Goal: Task Accomplishment & Management: Manage account settings

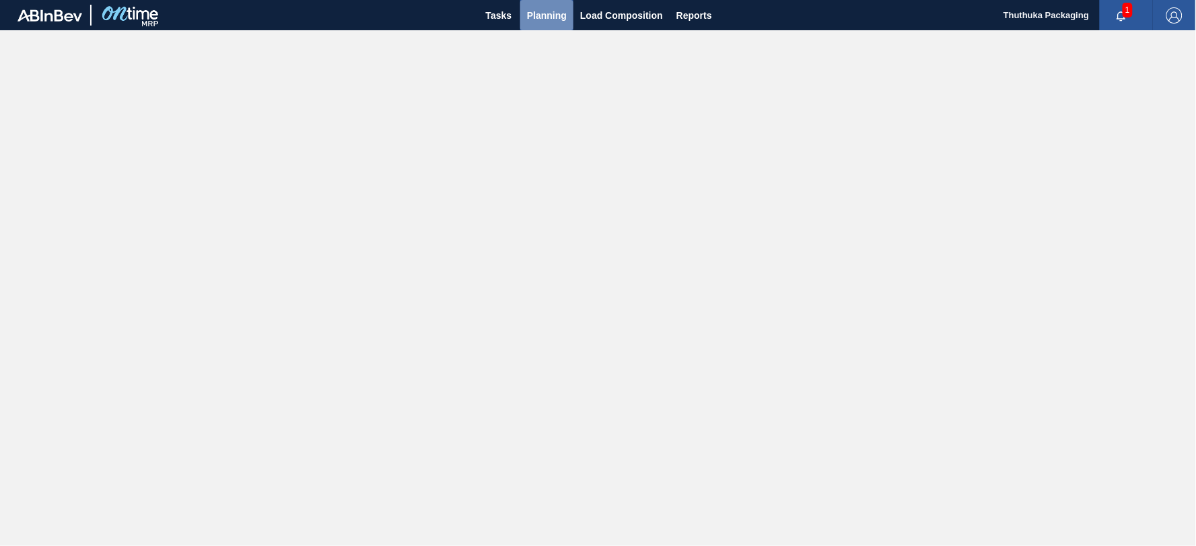
click at [542, 16] on span "Planning" at bounding box center [547, 15] width 40 height 16
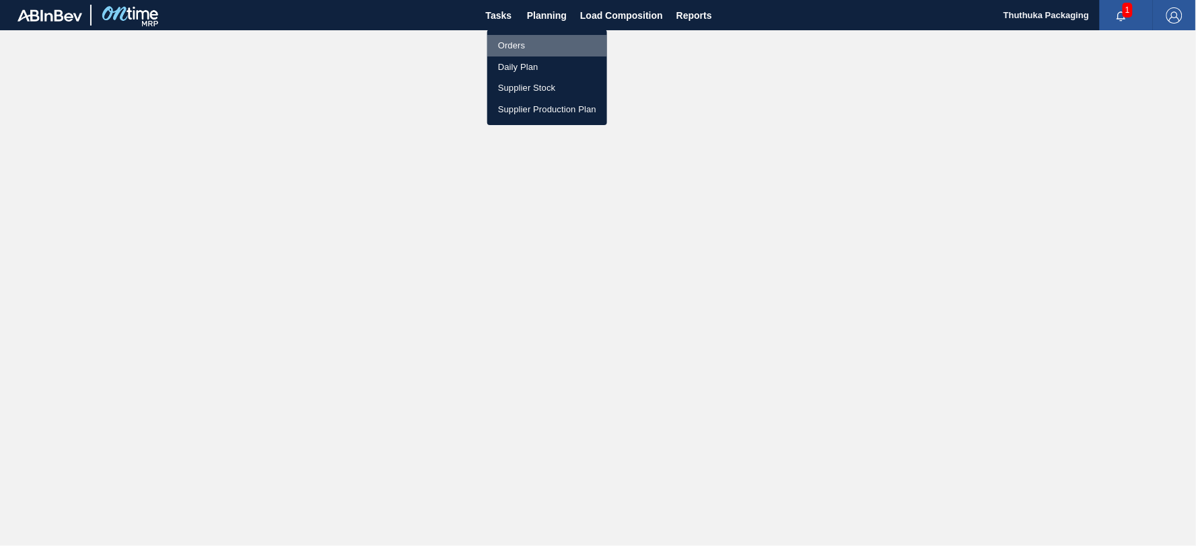
click at [517, 44] on li "Orders" at bounding box center [547, 46] width 120 height 22
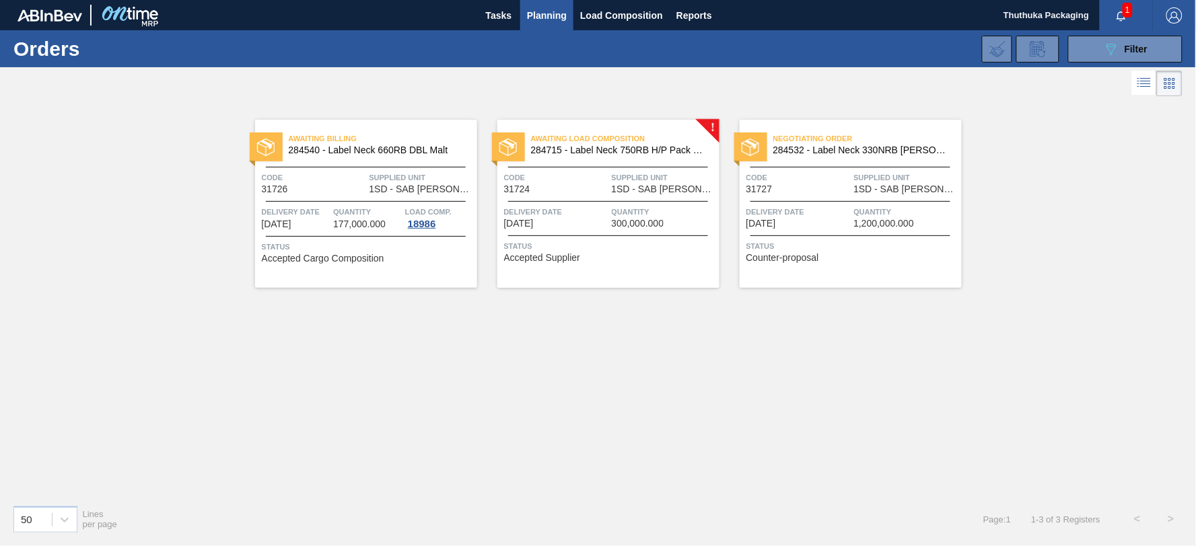
click at [1125, 11] on span "1" at bounding box center [1127, 10] width 10 height 15
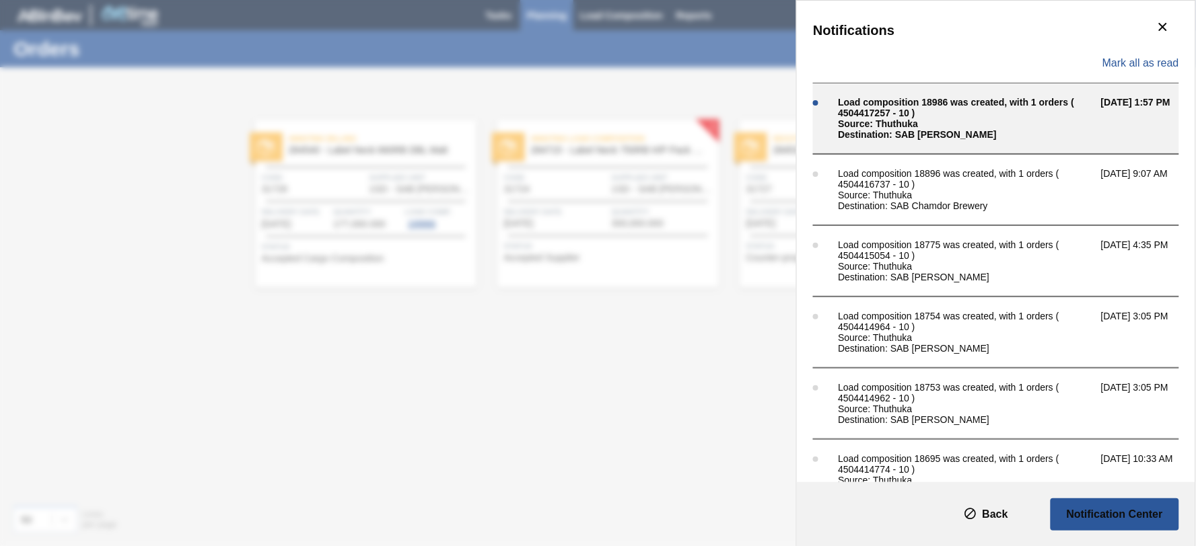
click at [920, 119] on div "Source: Thuthuka" at bounding box center [966, 123] width 256 height 11
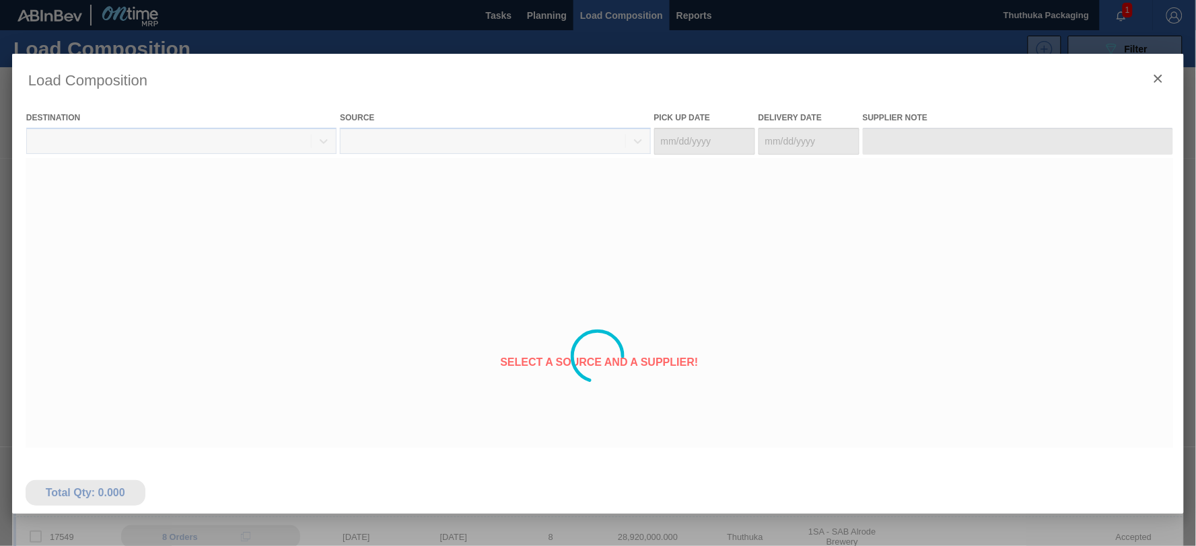
type Date "09/11/2025"
type Date "[DATE]"
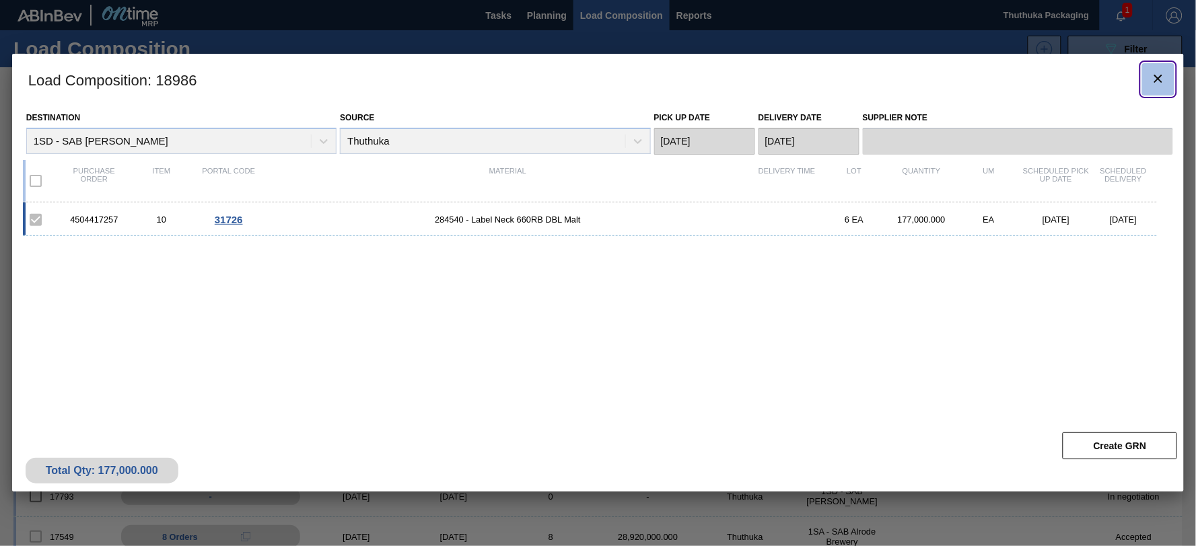
click at [1161, 72] on icon "botão de ícone" at bounding box center [1158, 79] width 16 height 16
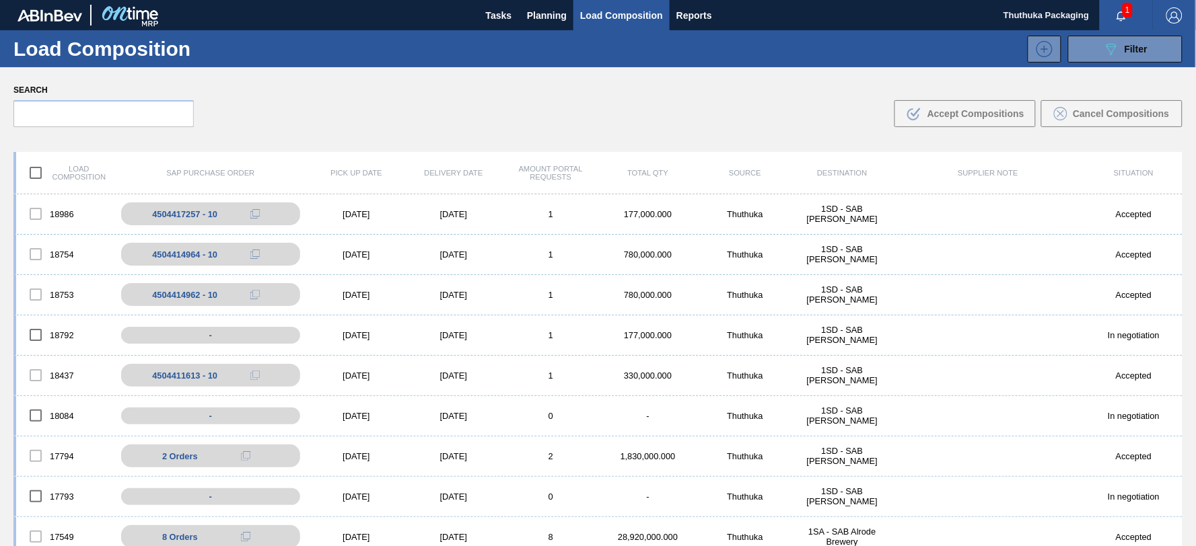
click at [1122, 13] on span "1" at bounding box center [1127, 10] width 10 height 15
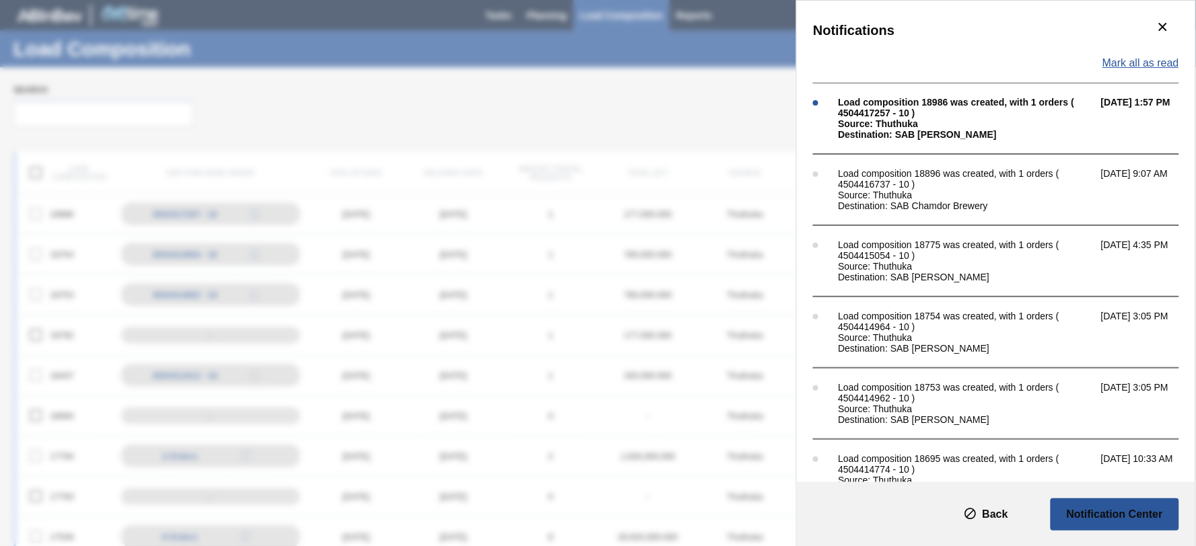
click at [1124, 62] on span "Mark all as read" at bounding box center [1140, 63] width 77 height 12
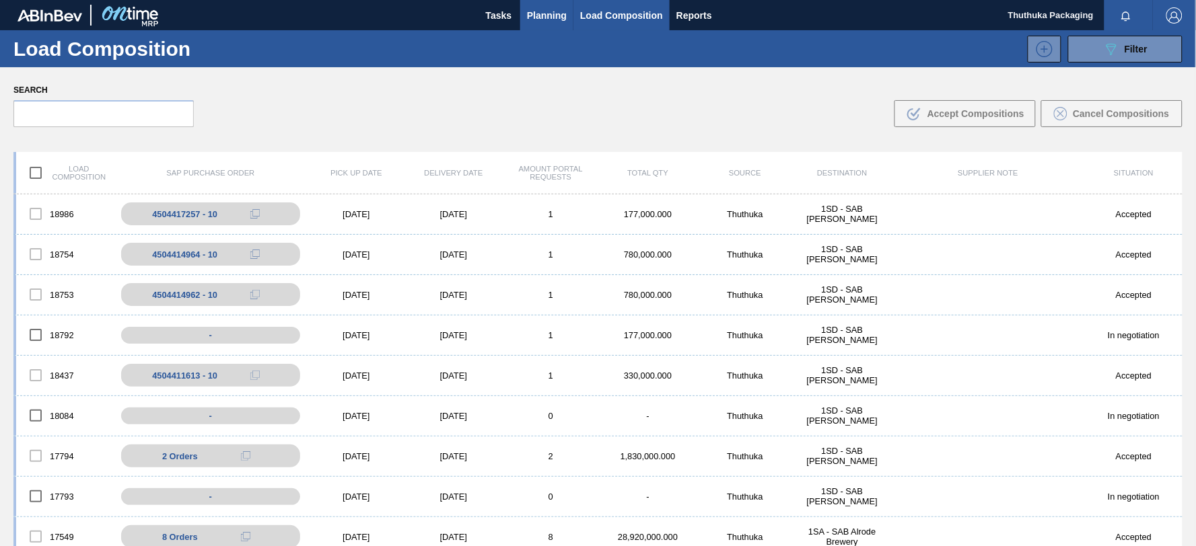
click at [552, 15] on span "Planning" at bounding box center [547, 15] width 40 height 16
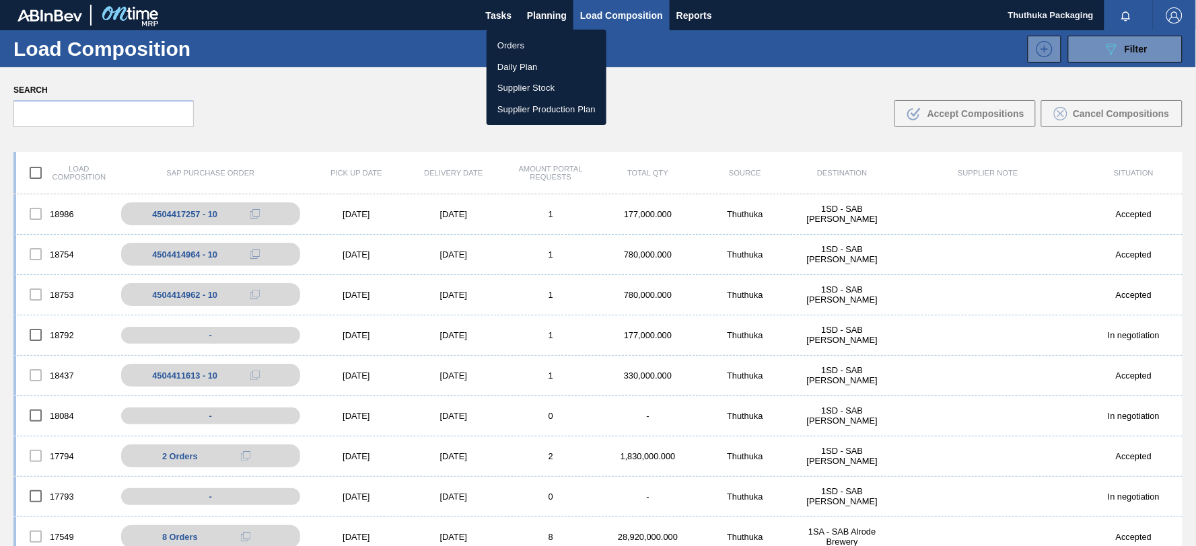
click at [521, 44] on li "Orders" at bounding box center [546, 46] width 120 height 22
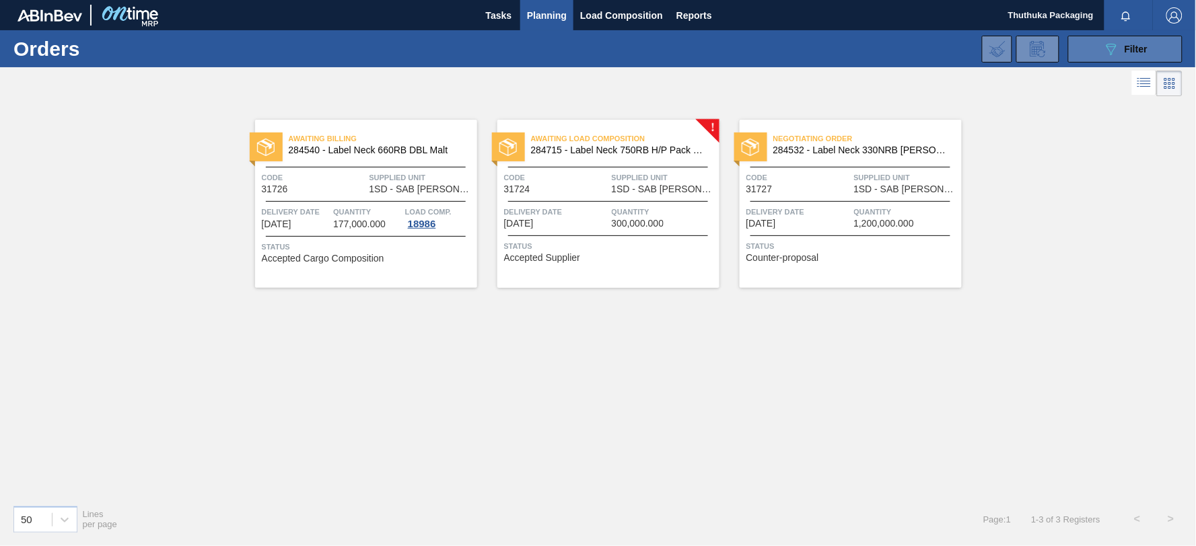
click at [1137, 48] on span "Filter" at bounding box center [1135, 49] width 23 height 11
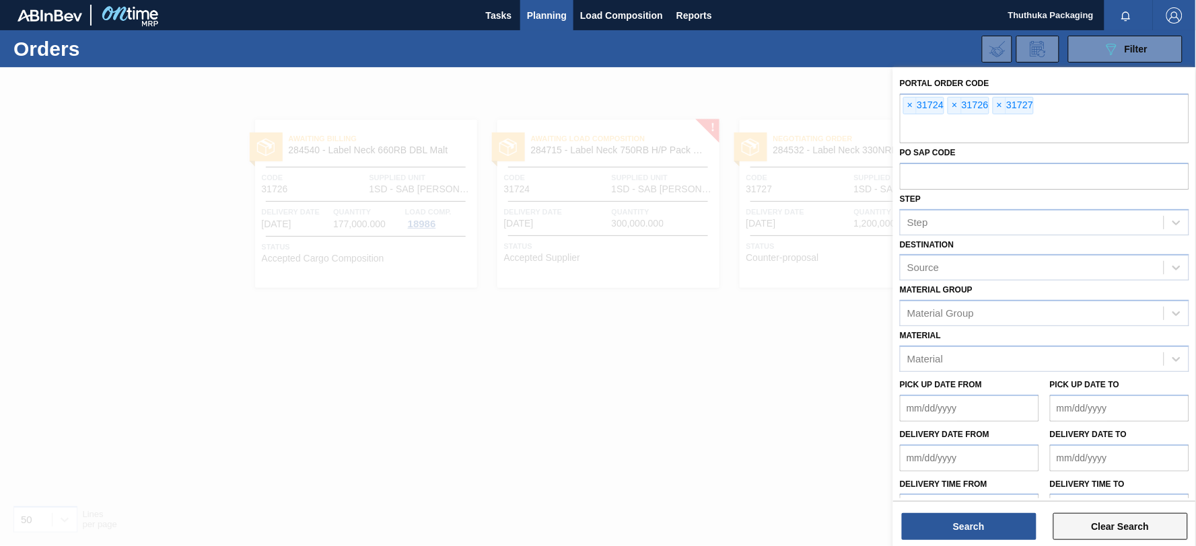
click at [1107, 525] on button "Clear Search" at bounding box center [1120, 526] width 135 height 27
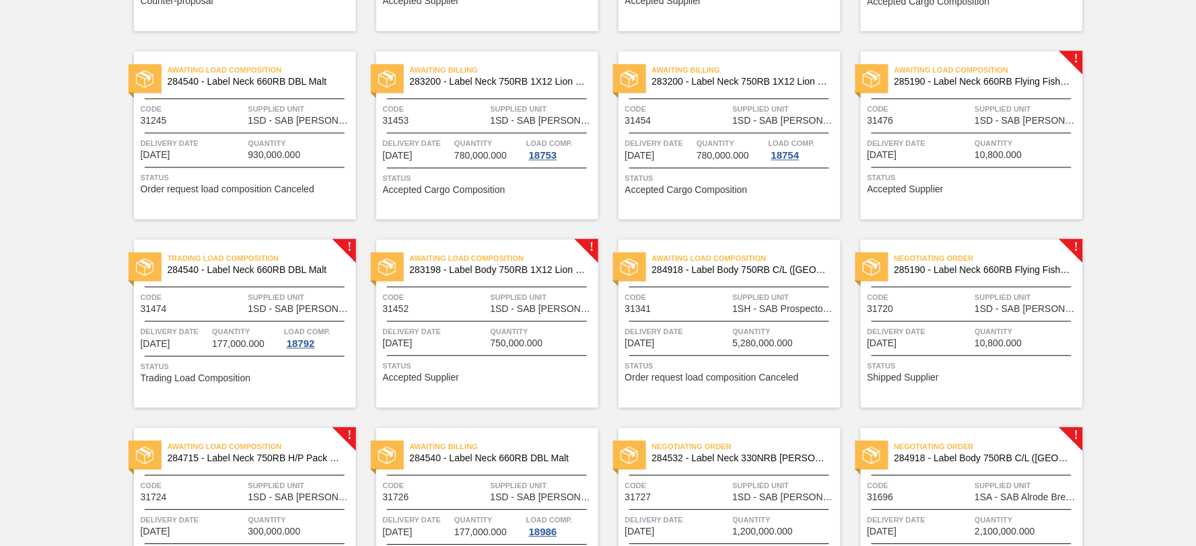
scroll to position [922, 0]
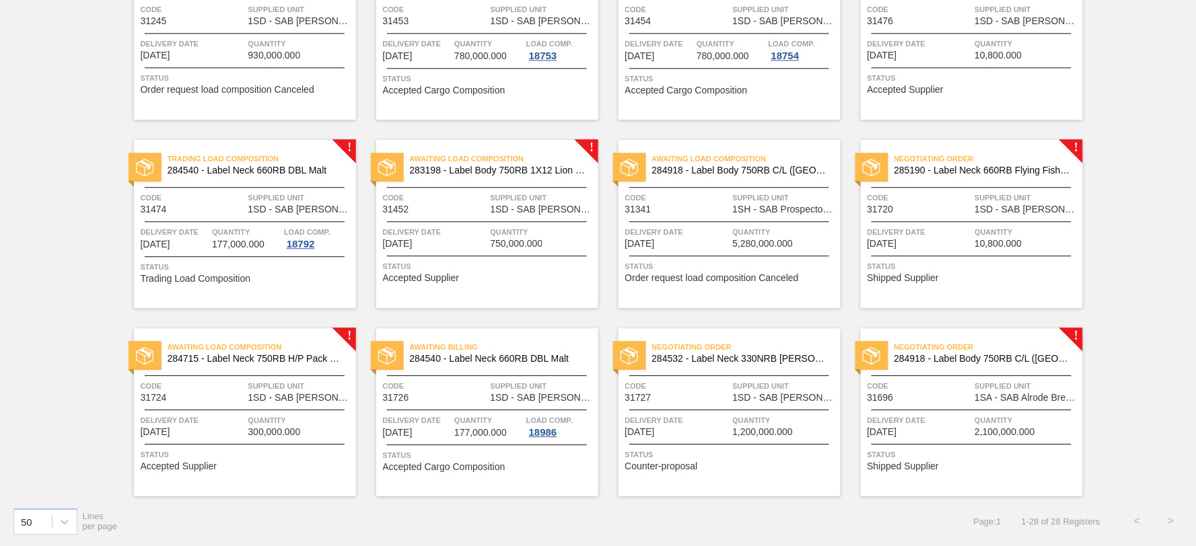
click at [978, 352] on span "Negotiating Order" at bounding box center [988, 346] width 188 height 13
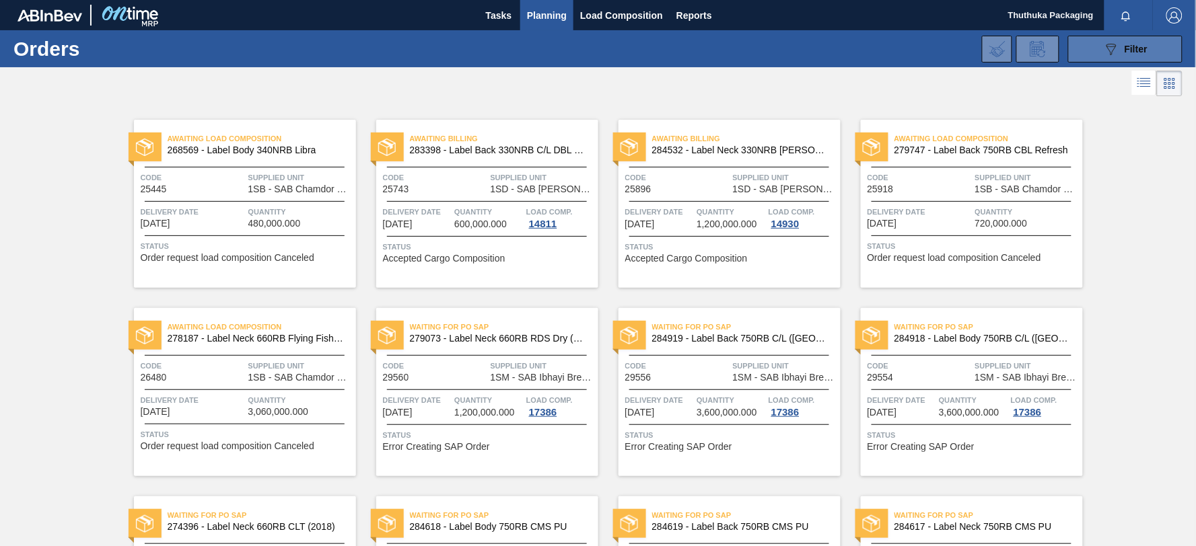
click at [1128, 51] on span "Filter" at bounding box center [1135, 49] width 23 height 11
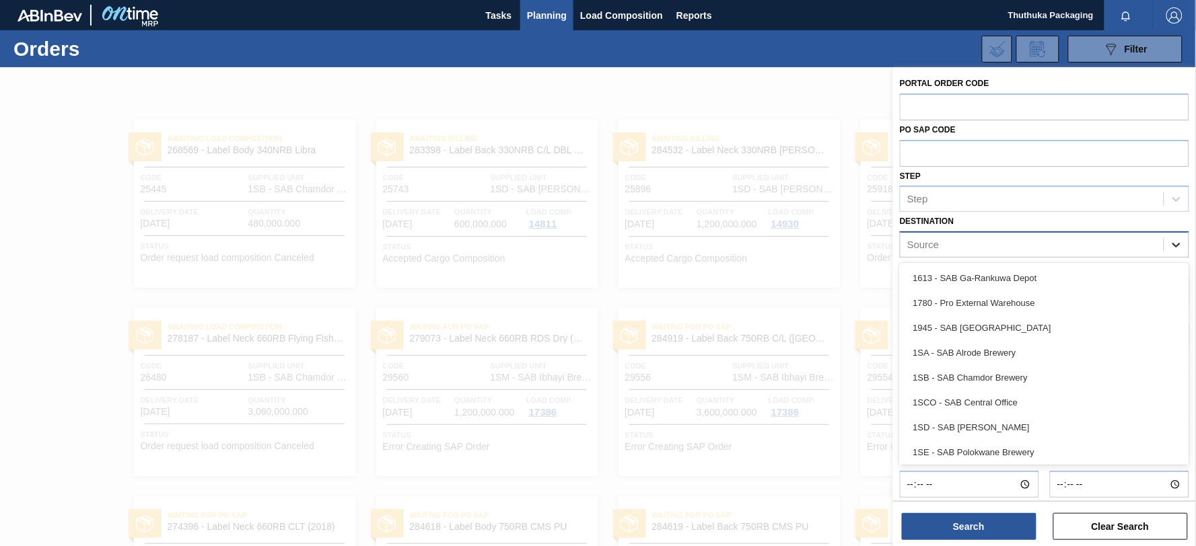
click at [1176, 244] on icon at bounding box center [1176, 245] width 8 height 5
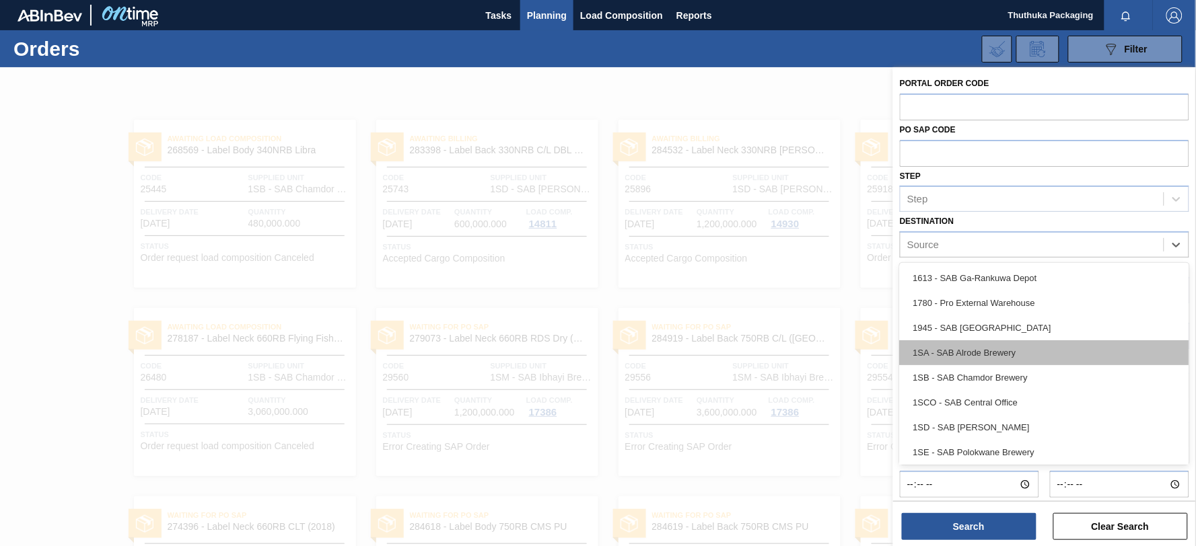
click at [1048, 351] on div "1SA - SAB Alrode Brewery" at bounding box center [1044, 352] width 289 height 25
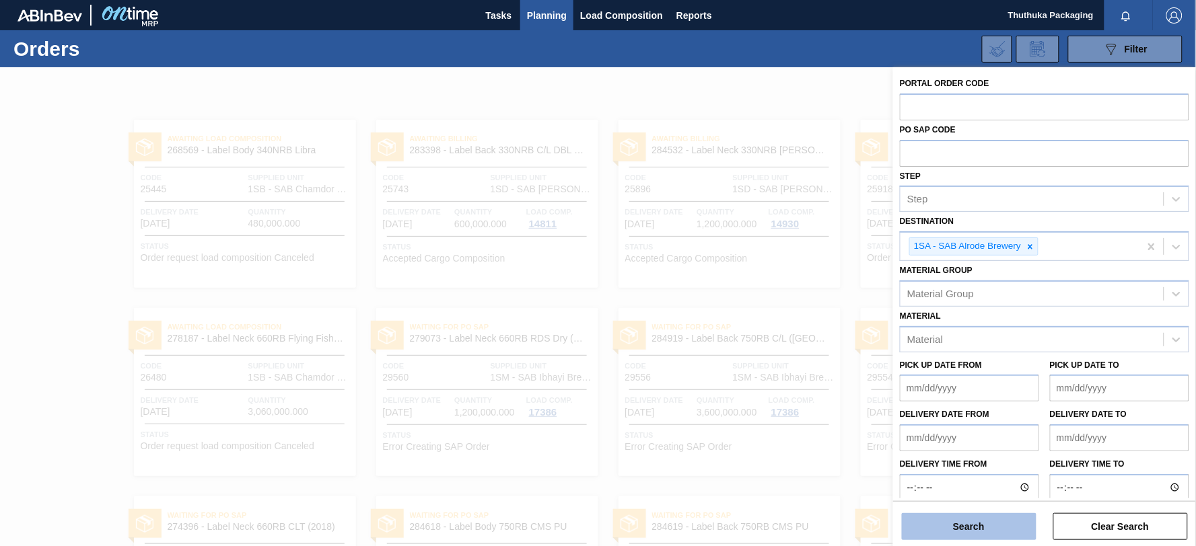
click at [997, 523] on button "Search" at bounding box center [969, 526] width 135 height 27
